Goal: Navigation & Orientation: Find specific page/section

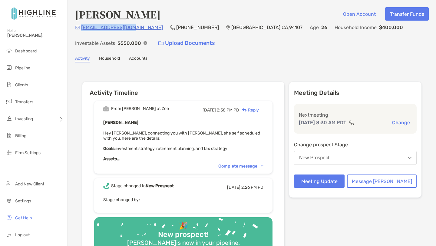
drag, startPoint x: 160, startPoint y: 17, endPoint x: 78, endPoint y: 15, distance: 81.5
click at [78, 15] on h4 "[PERSON_NAME]" at bounding box center [117, 14] width 85 height 14
copy h4 "[PERSON_NAME]"
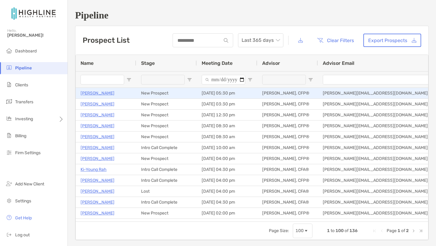
scroll to position [0, 102]
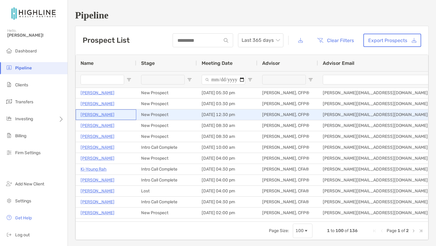
click at [89, 115] on p "[PERSON_NAME]" at bounding box center [98, 115] width 34 height 8
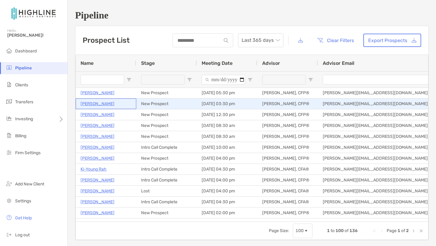
click at [91, 104] on p "Greg Rubin" at bounding box center [98, 104] width 34 height 8
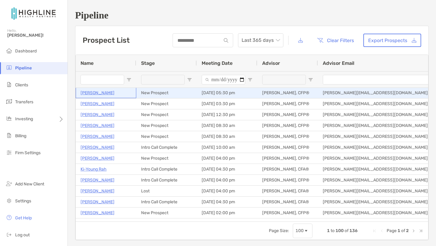
click at [90, 93] on p "Steven Yum" at bounding box center [98, 93] width 34 height 8
